Goal: Transaction & Acquisition: Book appointment/travel/reservation

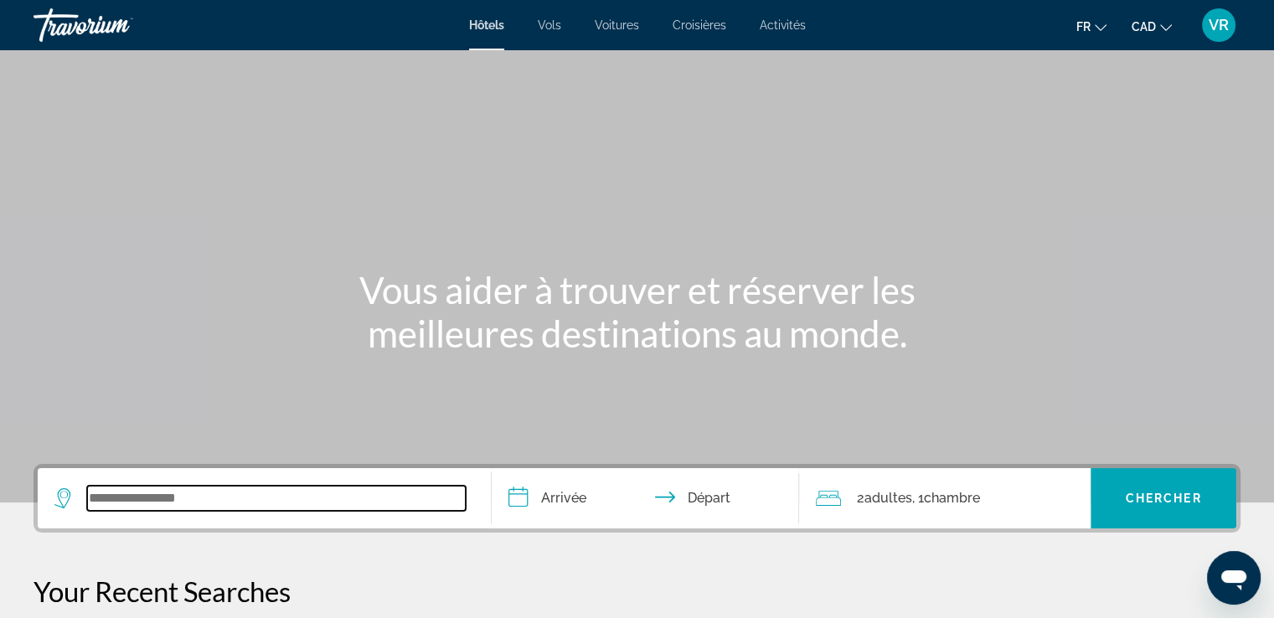
click at [171, 497] on input "Search widget" at bounding box center [276, 498] width 379 height 25
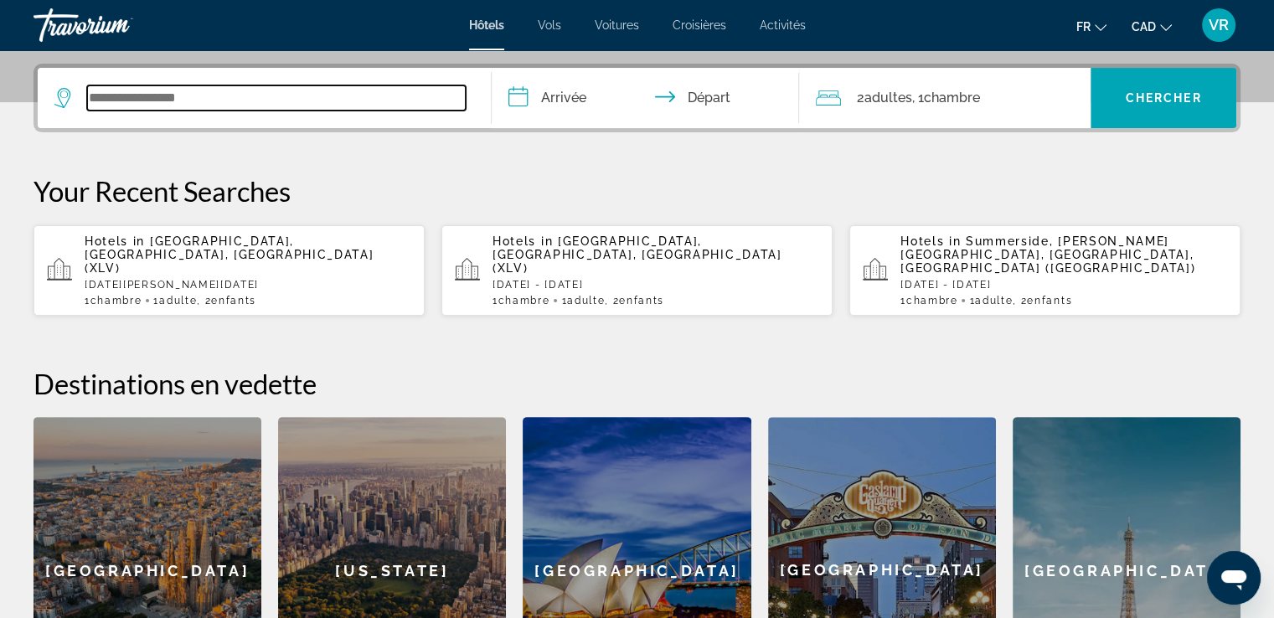
scroll to position [409, 0]
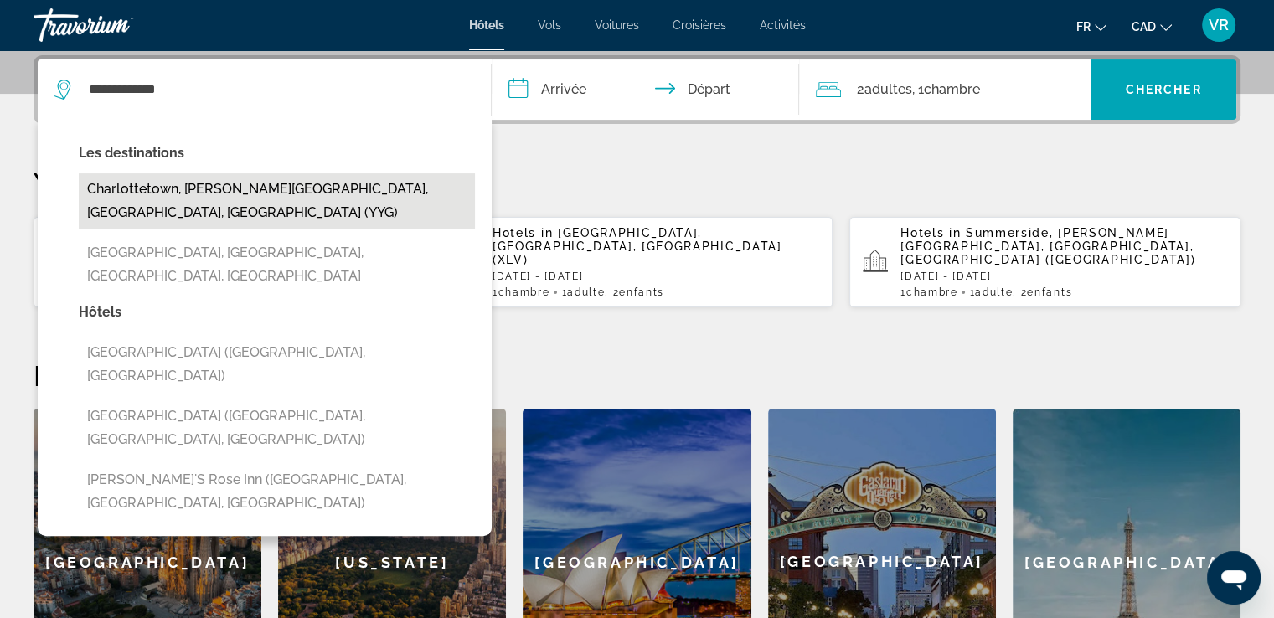
click at [308, 193] on button "Charlottetown, [PERSON_NAME][GEOGRAPHIC_DATA], [GEOGRAPHIC_DATA], [GEOGRAPHIC_D…" at bounding box center [277, 200] width 396 height 55
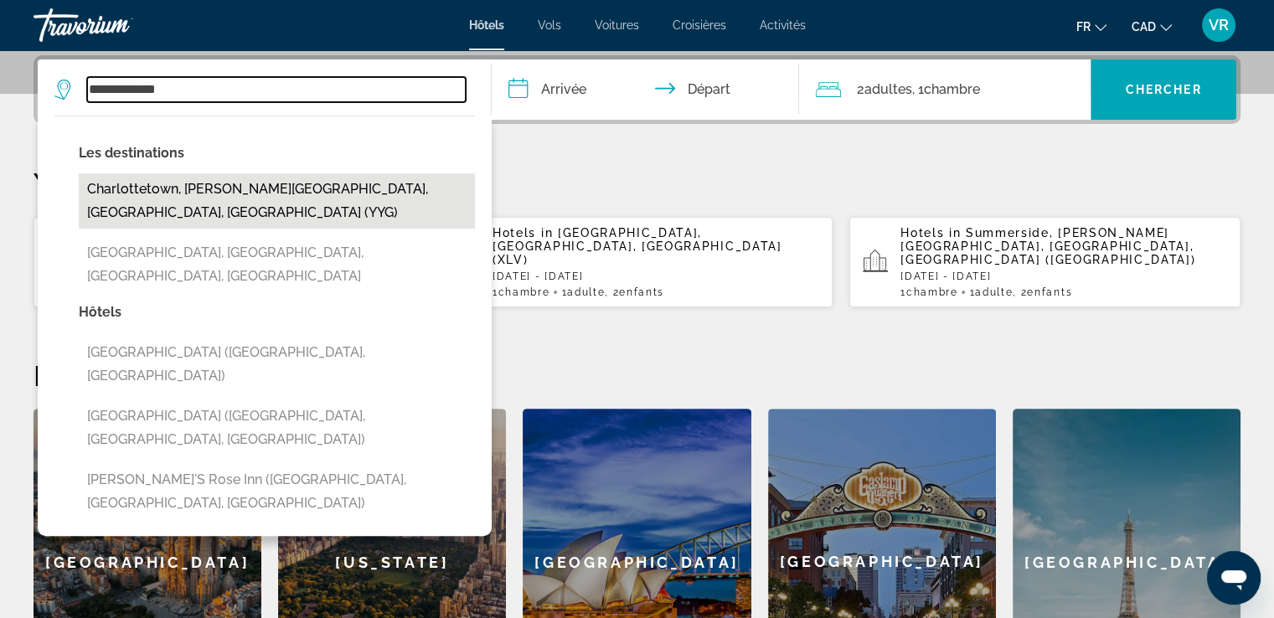
type input "**********"
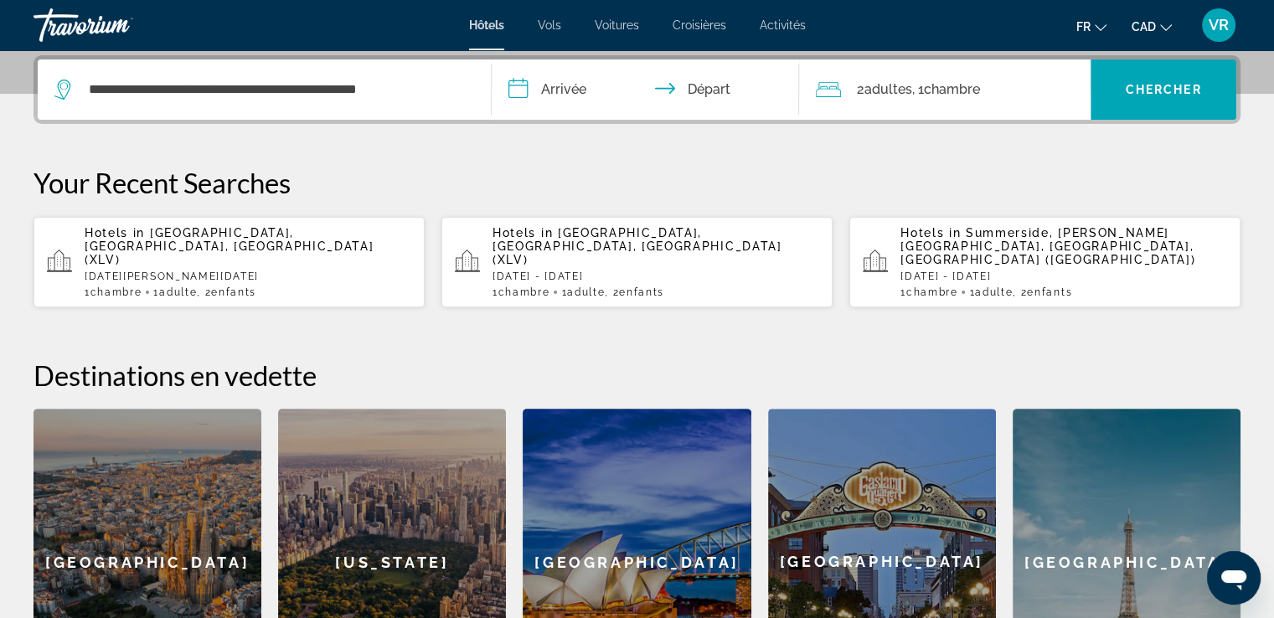
click at [578, 87] on input "**********" at bounding box center [649, 91] width 315 height 65
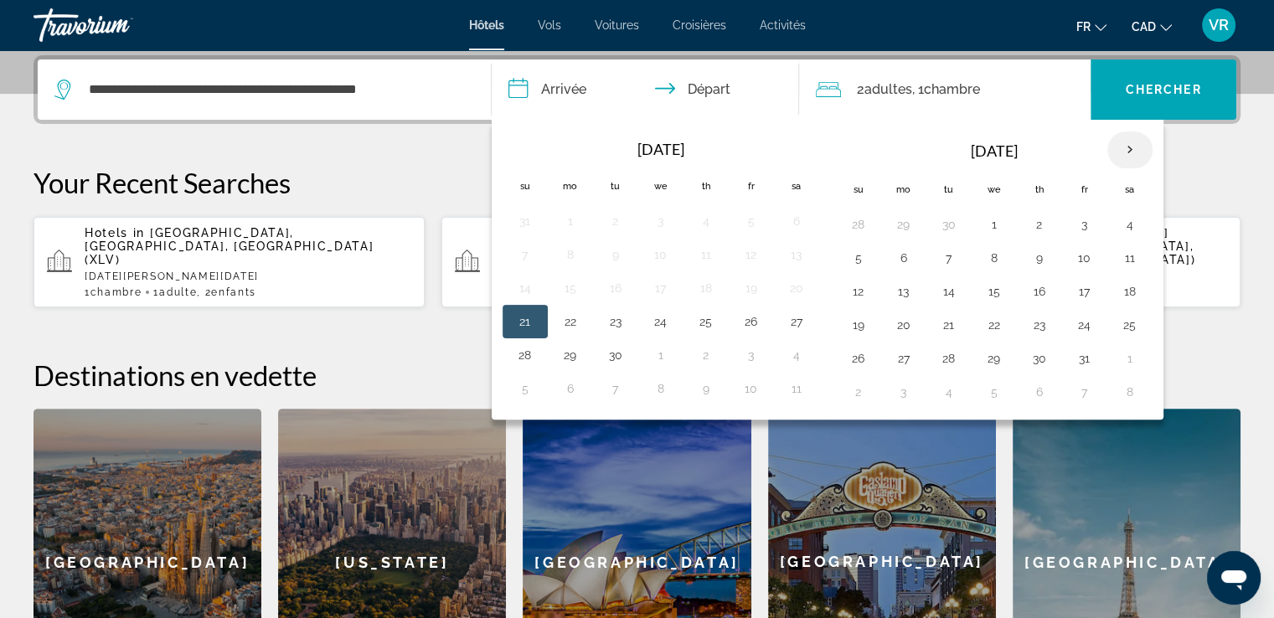
click at [1128, 139] on th "Next month" at bounding box center [1130, 150] width 45 height 37
click at [1034, 226] on button "4" at bounding box center [1039, 224] width 27 height 23
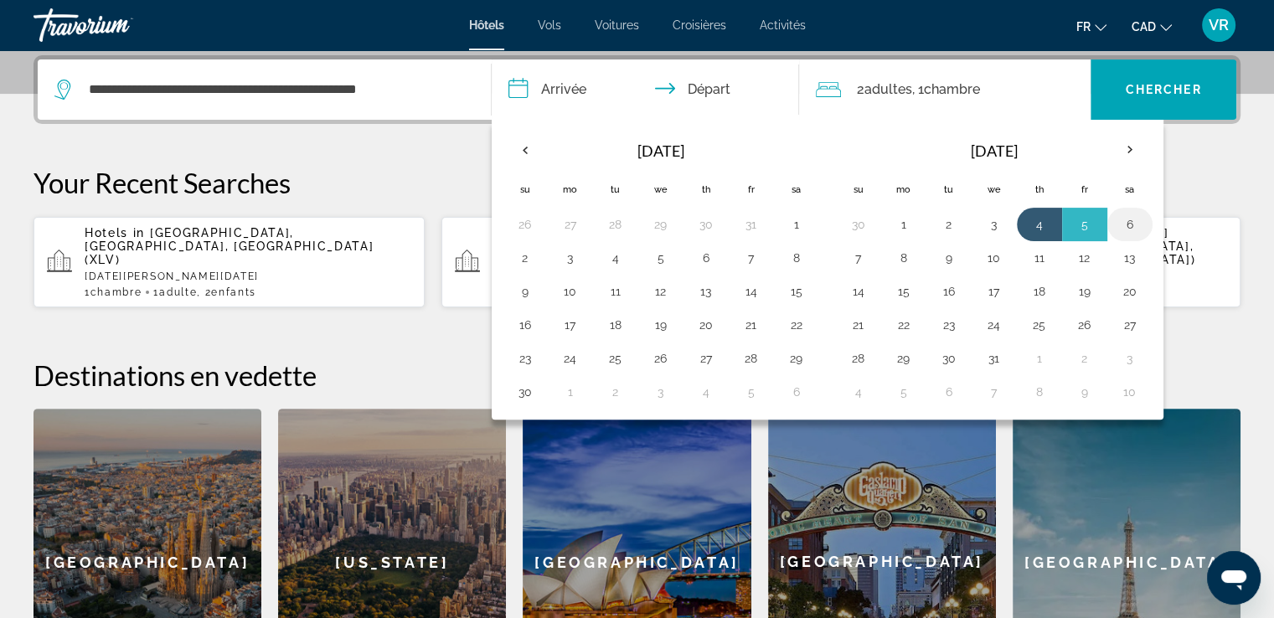
click at [1130, 216] on button "6" at bounding box center [1130, 224] width 27 height 23
type input "**********"
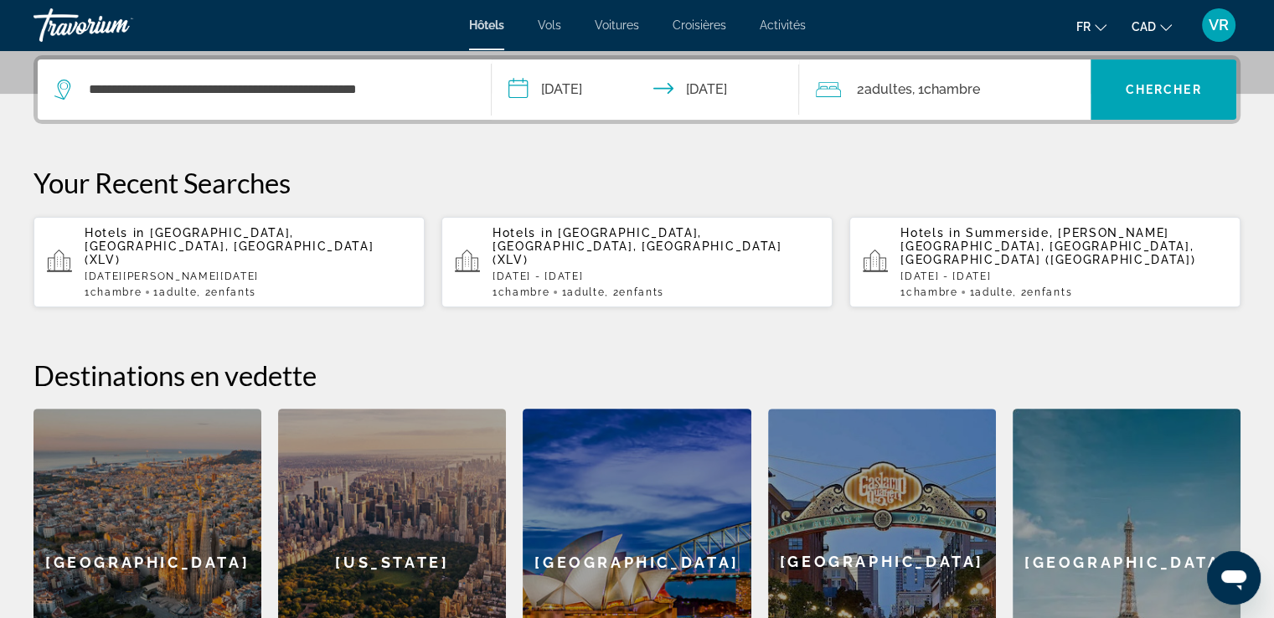
click at [961, 91] on span "Chambre" at bounding box center [951, 89] width 56 height 16
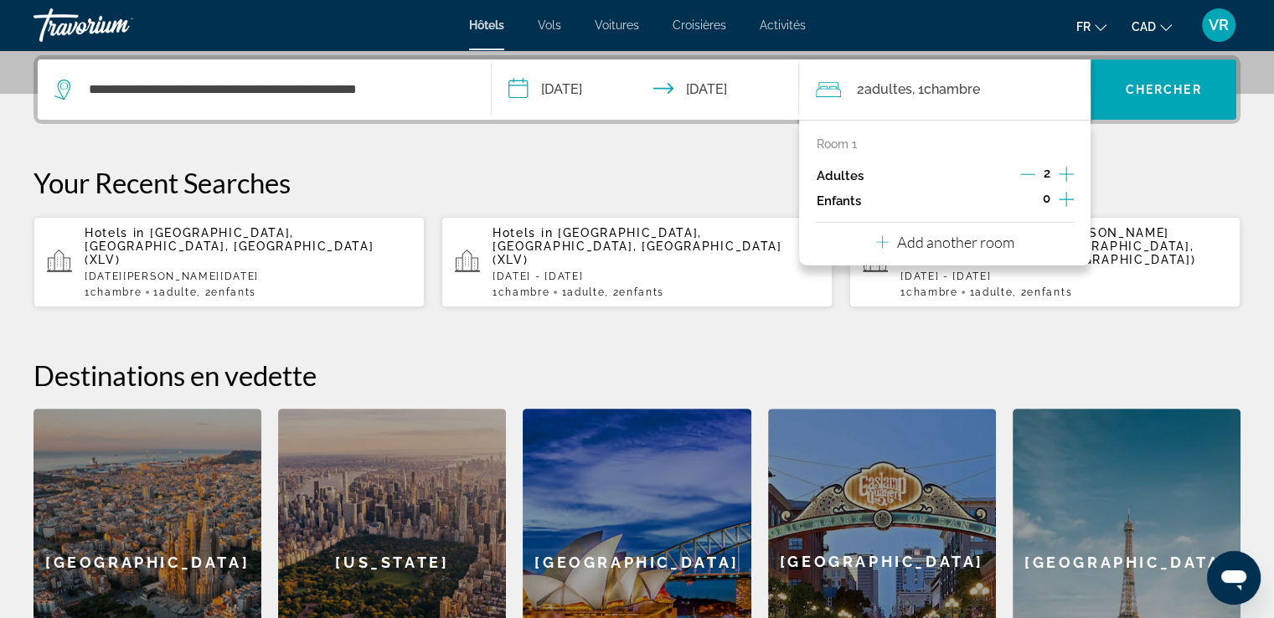
click at [1067, 174] on icon "Increment adults" at bounding box center [1066, 174] width 15 height 15
click at [1183, 90] on span "Chercher" at bounding box center [1164, 89] width 76 height 13
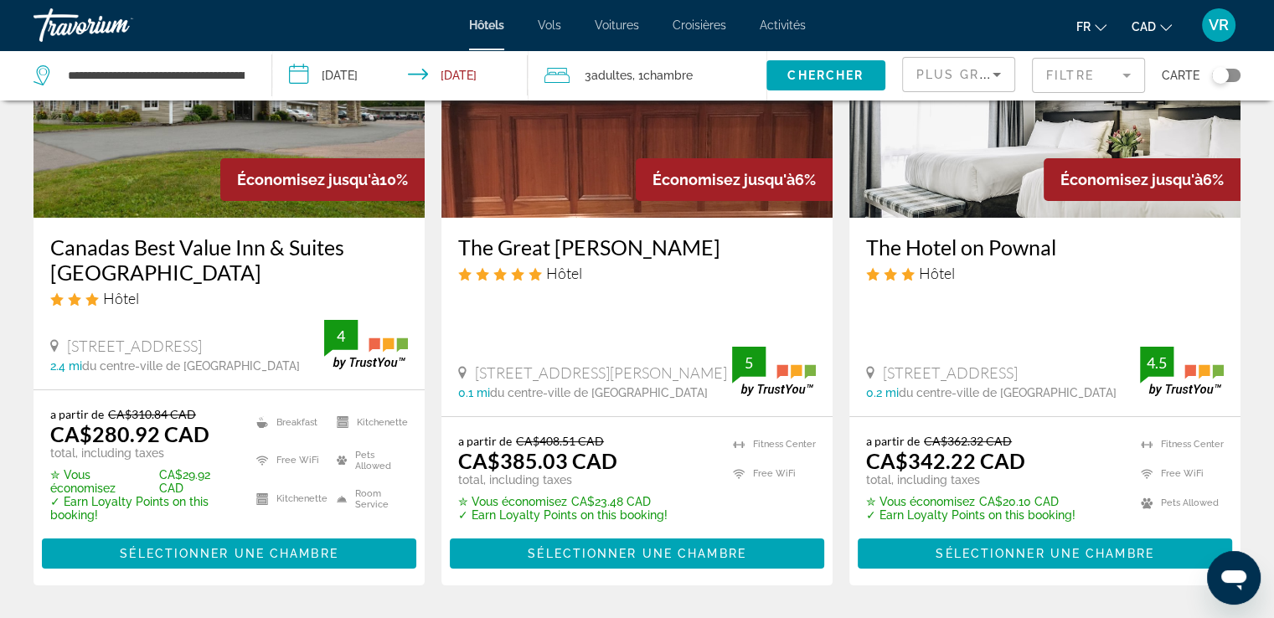
scroll to position [268, 0]
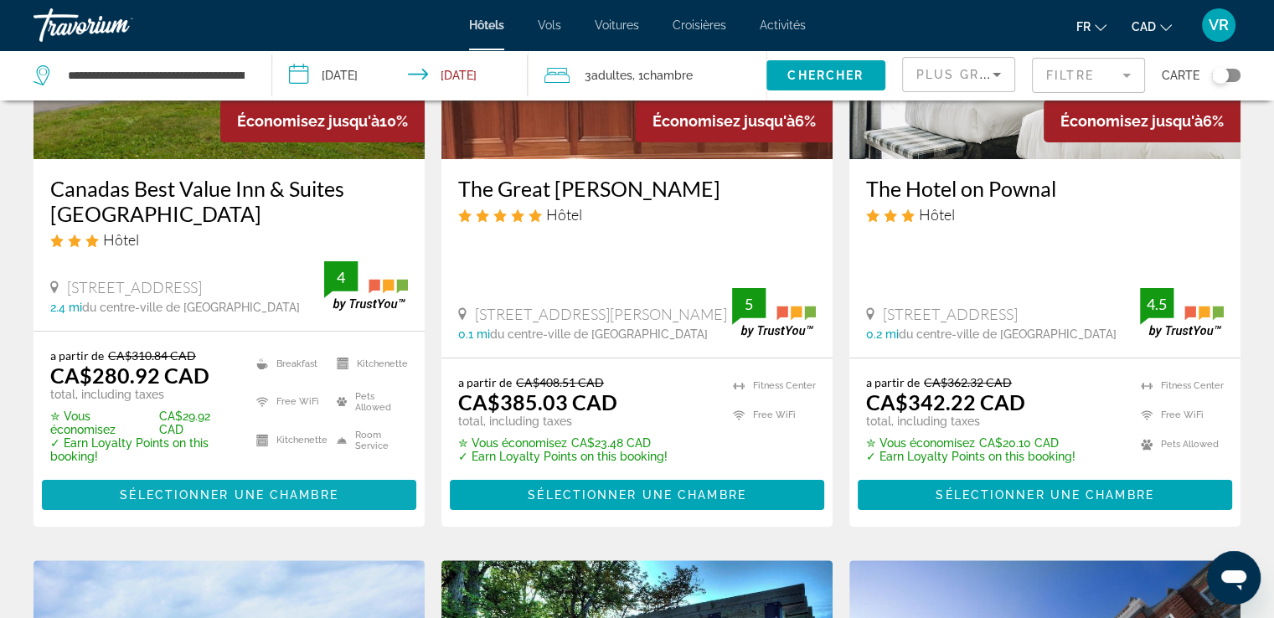
click at [280, 502] on span "Sélectionner une chambre" at bounding box center [229, 494] width 218 height 13
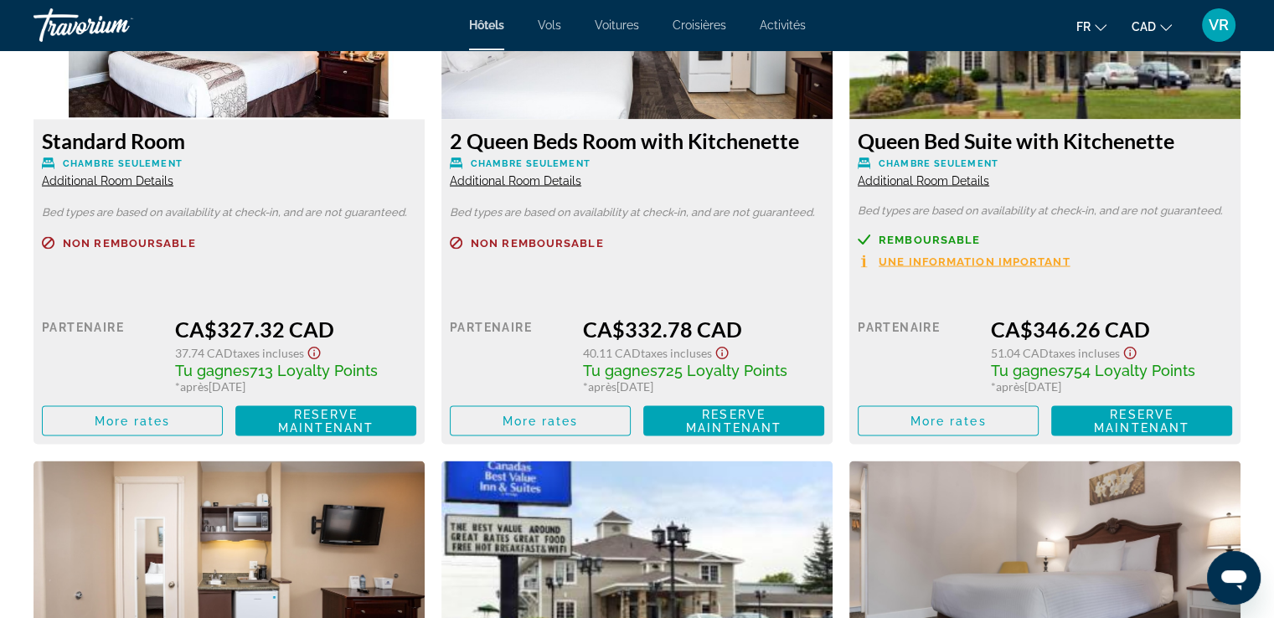
scroll to position [3039, 0]
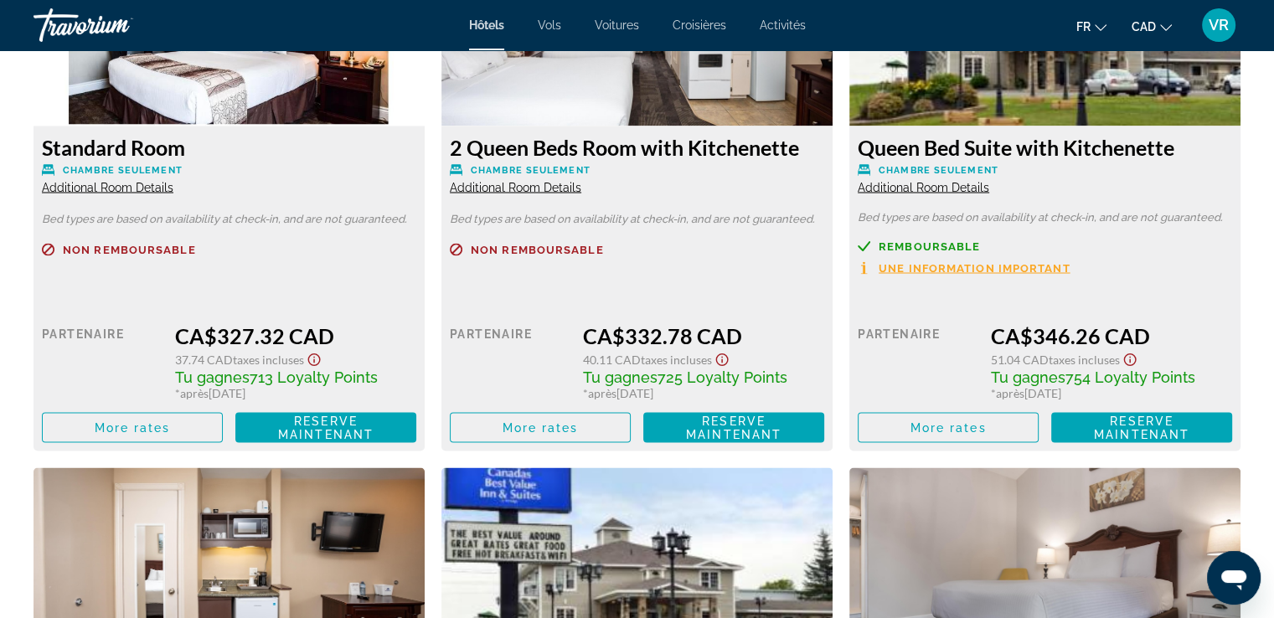
click at [974, 271] on span "Une information important" at bounding box center [975, 267] width 192 height 11
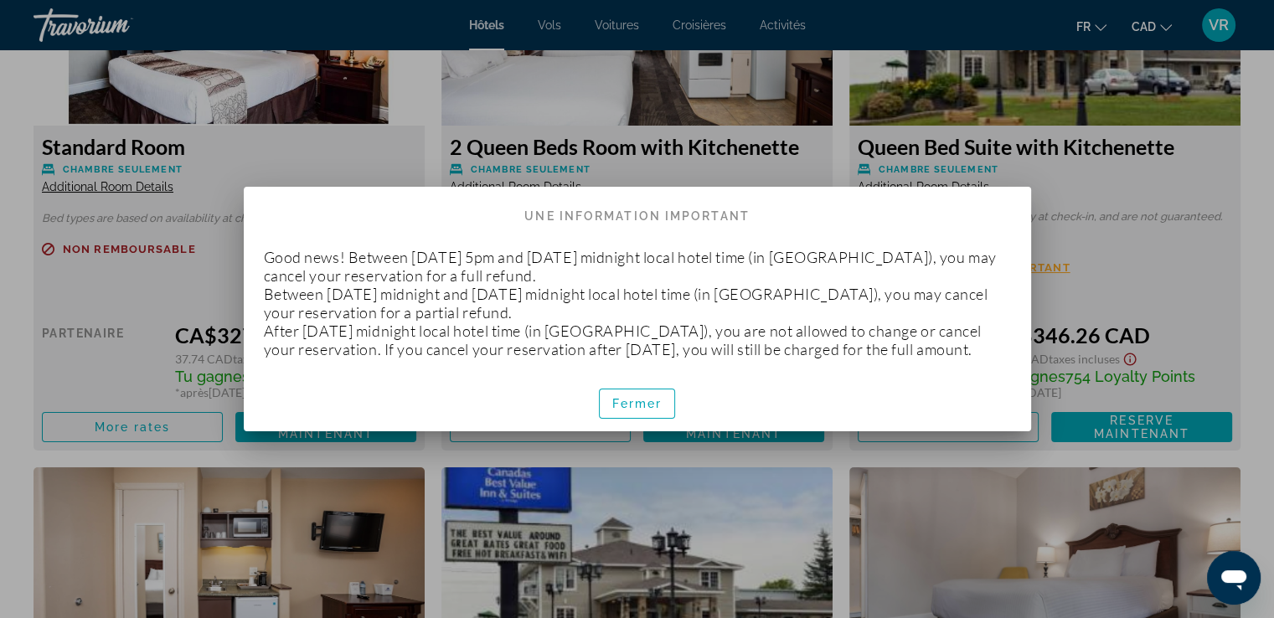
scroll to position [0, 0]
click at [646, 409] on span "Fermer" at bounding box center [638, 403] width 50 height 13
